Goal: Task Accomplishment & Management: Manage account settings

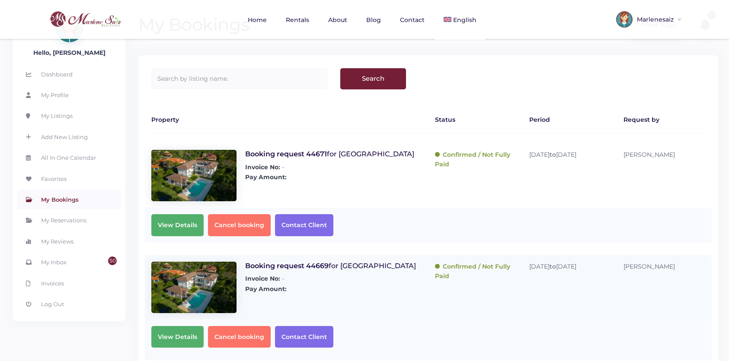
scroll to position [18, 0]
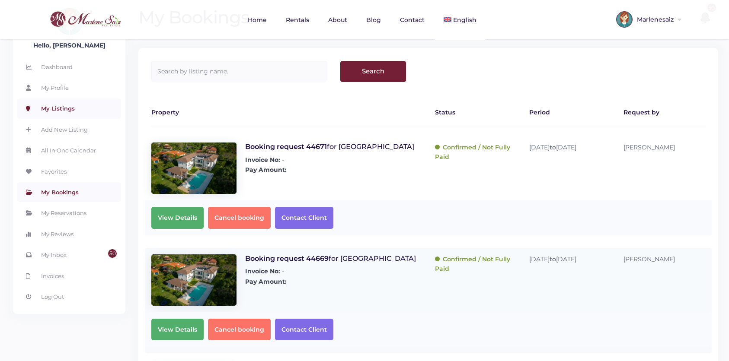
click at [67, 107] on link "My Listings" at bounding box center [69, 109] width 104 height 20
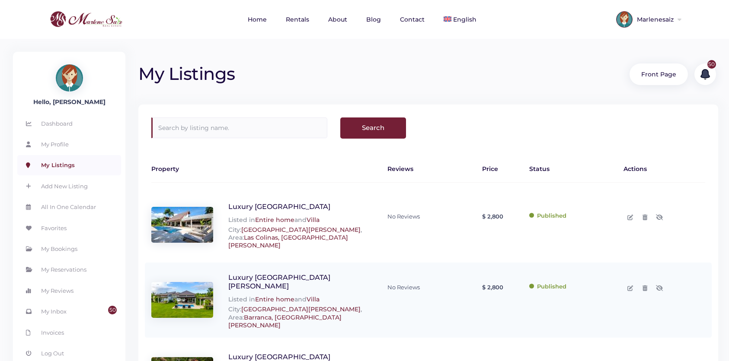
click at [216, 129] on input "text" at bounding box center [239, 128] width 176 height 21
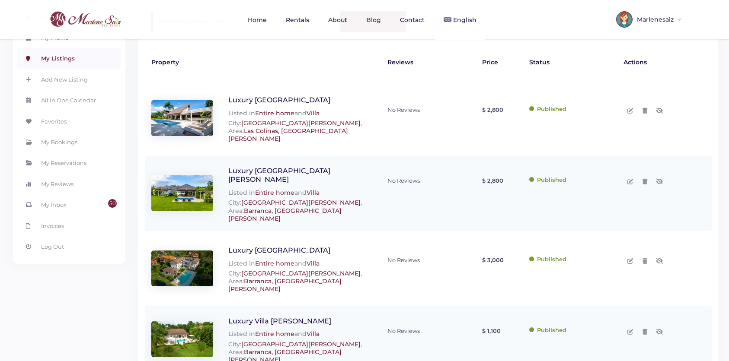
scroll to position [111, 0]
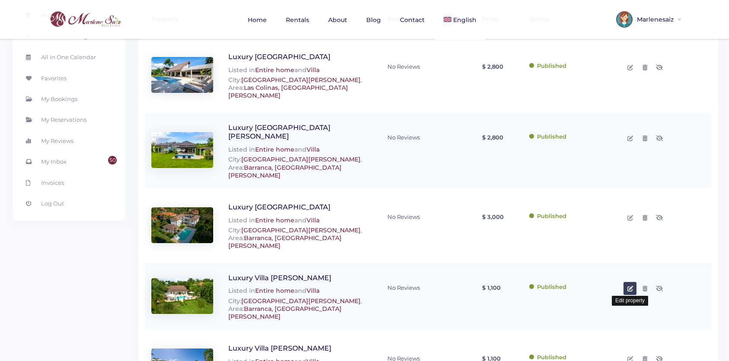
click at [633, 282] on link at bounding box center [629, 288] width 13 height 13
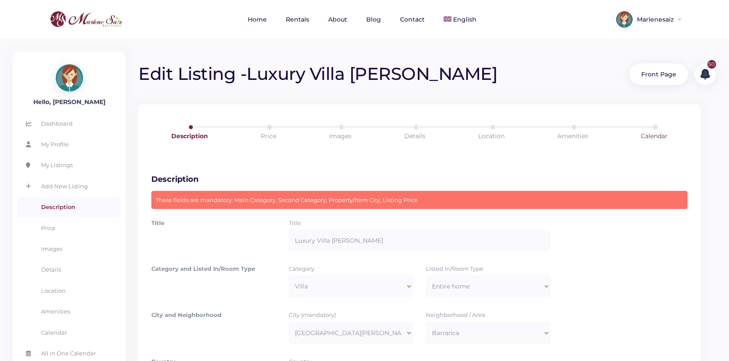
click at [653, 130] on link "Calendar" at bounding box center [654, 136] width 82 height 24
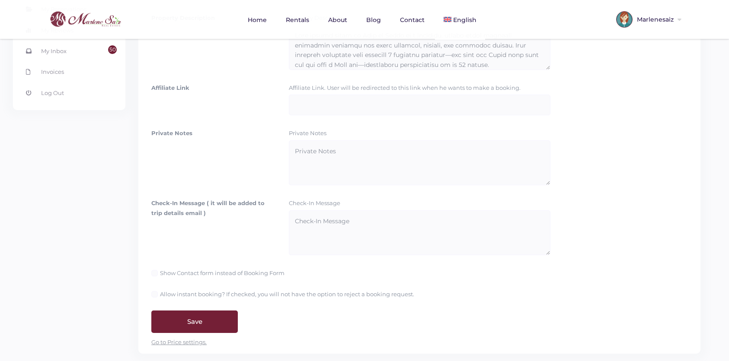
scroll to position [376, 0]
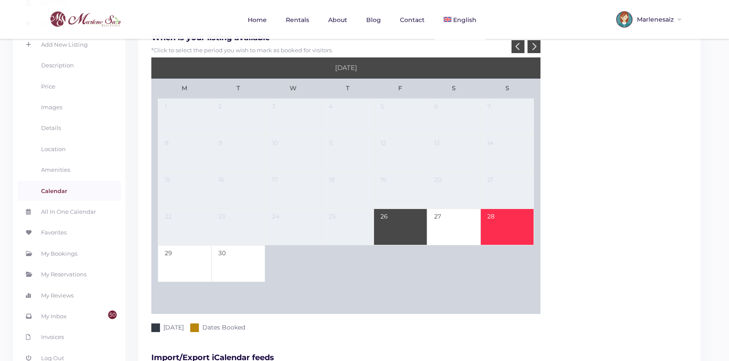
scroll to position [60, 0]
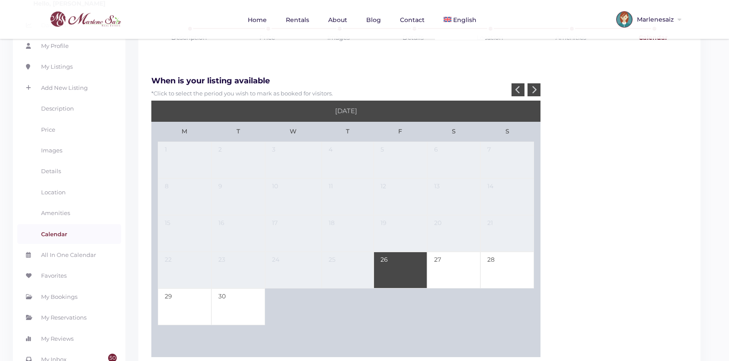
click at [528, 92] on div at bounding box center [533, 89] width 13 height 13
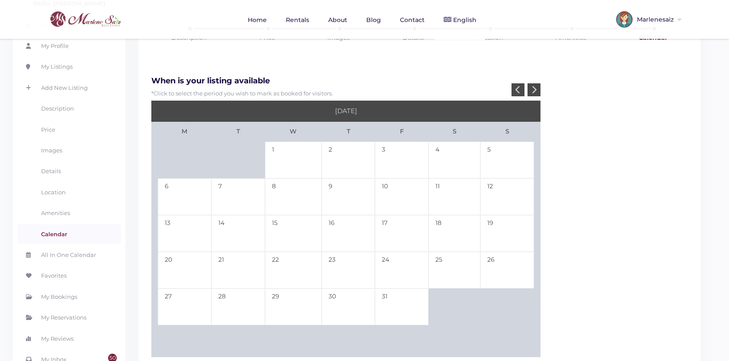
click at [528, 92] on div at bounding box center [533, 89] width 13 height 13
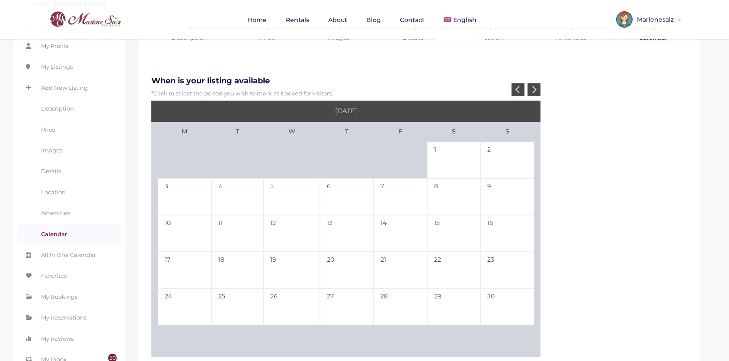
click at [528, 92] on div at bounding box center [533, 89] width 13 height 13
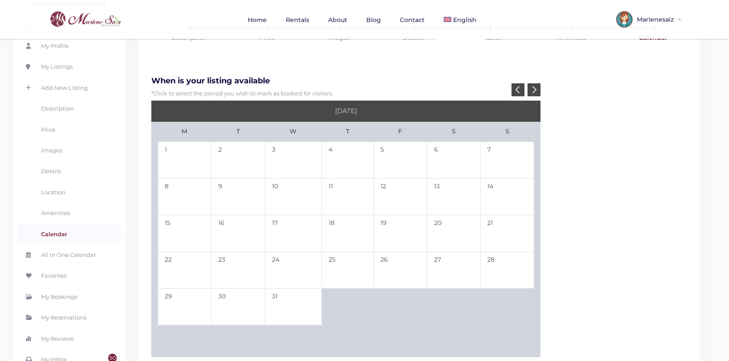
click at [528, 92] on div at bounding box center [533, 89] width 13 height 13
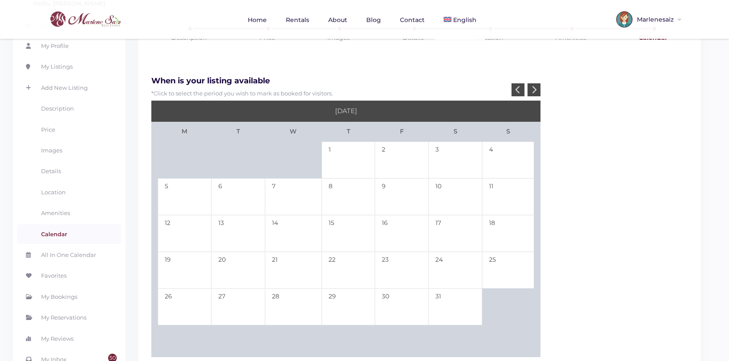
click at [528, 92] on div at bounding box center [533, 89] width 13 height 13
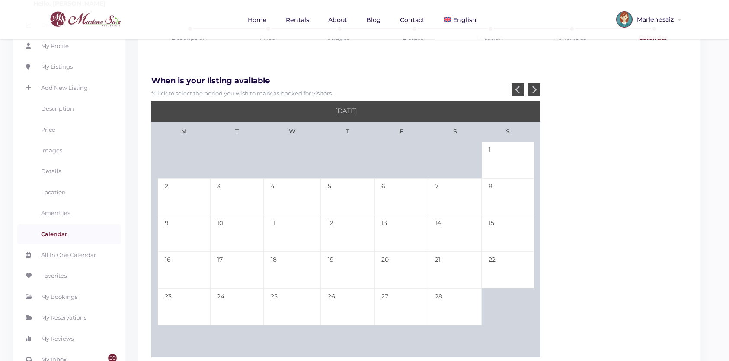
click at [528, 92] on div at bounding box center [533, 89] width 13 height 13
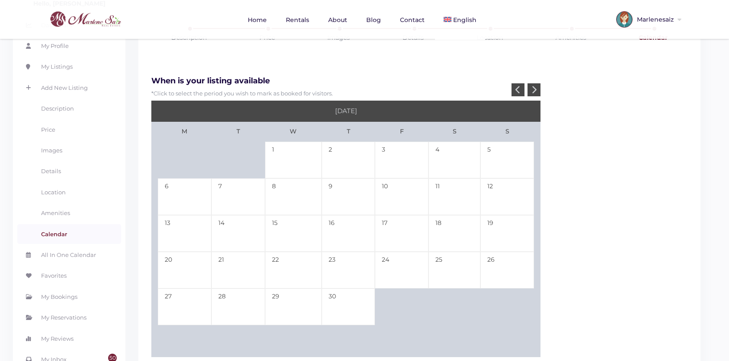
click at [528, 92] on div at bounding box center [533, 89] width 13 height 13
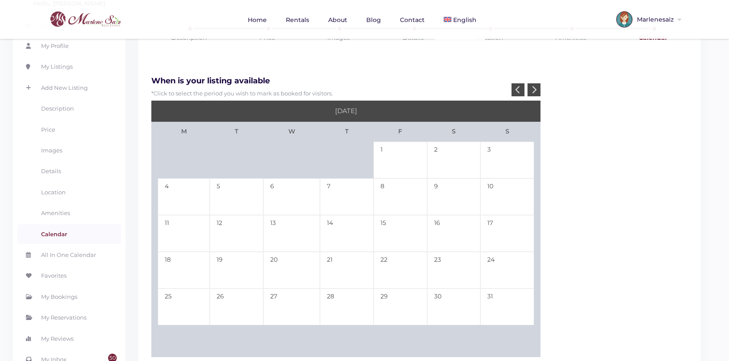
click at [528, 92] on div at bounding box center [533, 89] width 13 height 13
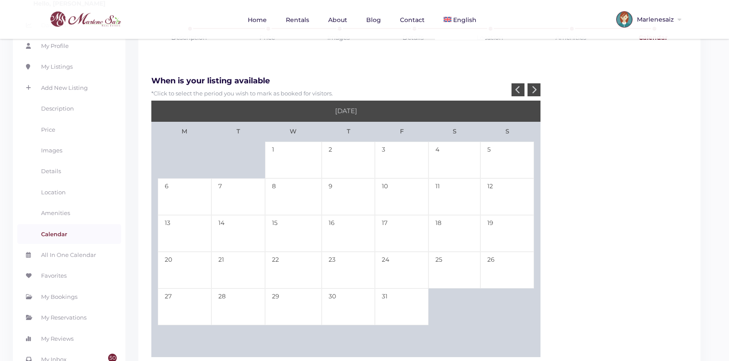
click at [528, 92] on div at bounding box center [533, 89] width 13 height 13
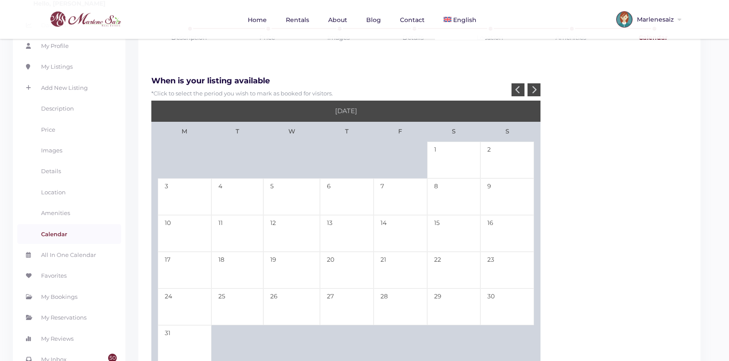
click at [528, 92] on div at bounding box center [533, 89] width 13 height 13
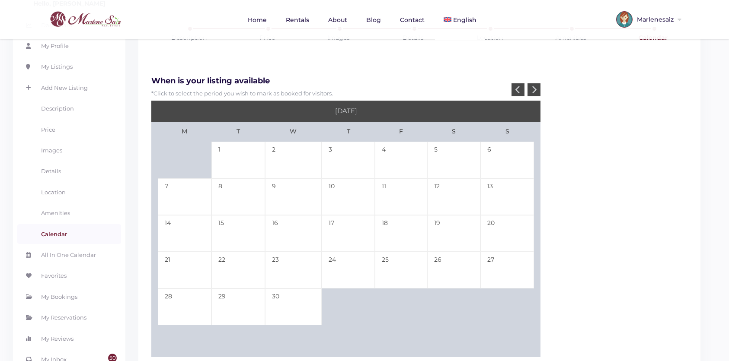
click at [528, 92] on div at bounding box center [533, 89] width 13 height 13
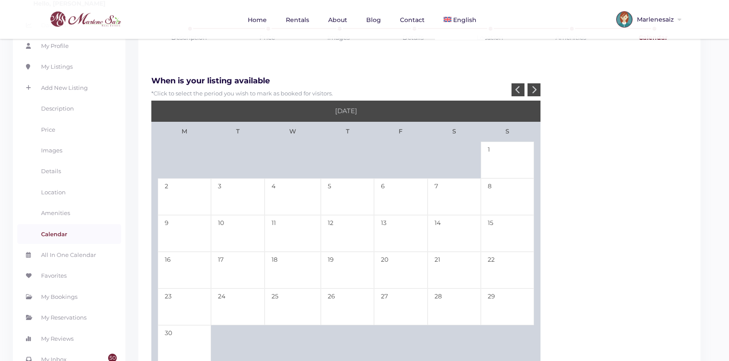
click at [528, 92] on div at bounding box center [533, 89] width 13 height 13
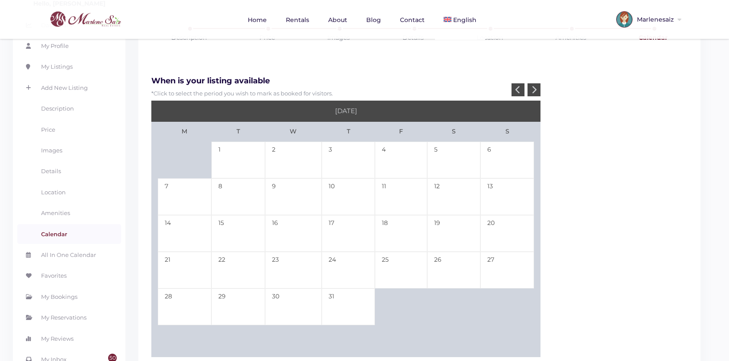
click at [528, 92] on div at bounding box center [533, 89] width 13 height 13
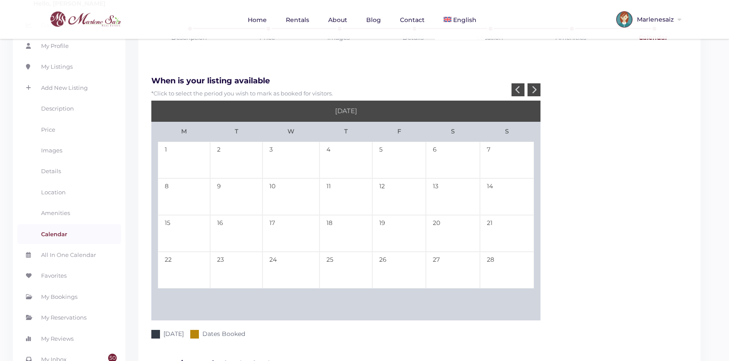
click at [528, 92] on div at bounding box center [533, 89] width 13 height 13
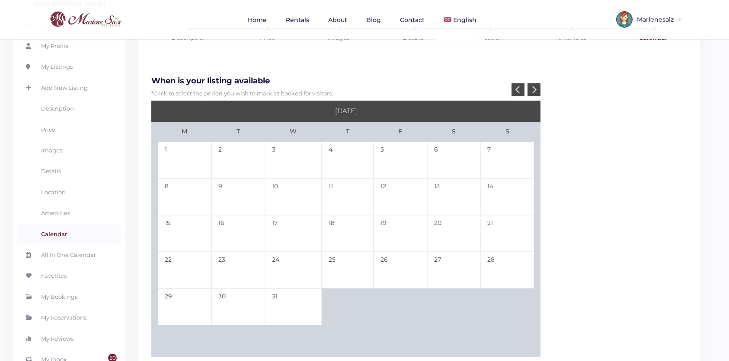
click at [528, 92] on div at bounding box center [533, 89] width 13 height 13
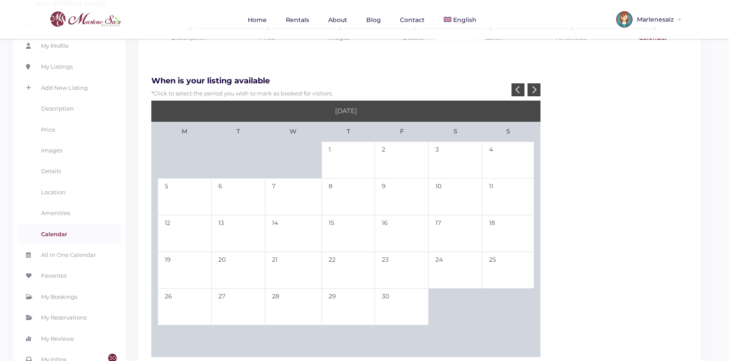
scroll to position [0, 0]
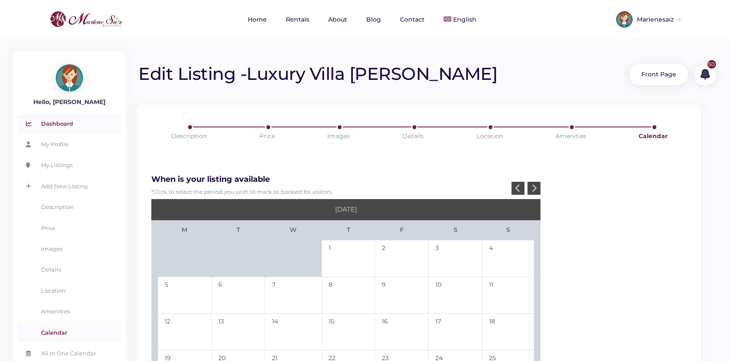
click at [66, 122] on link "Dashboard" at bounding box center [69, 124] width 104 height 20
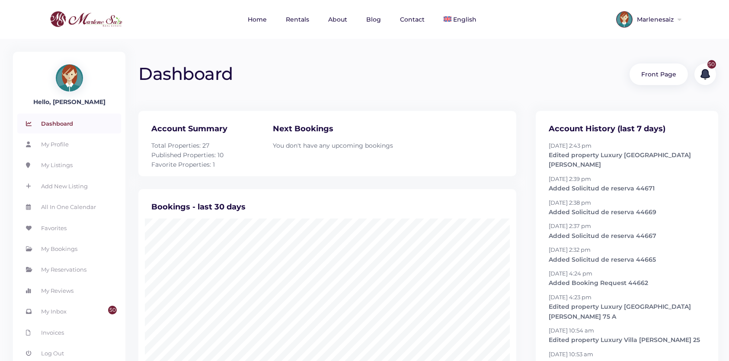
scroll to position [231, 391]
